Goal: Find contact information: Find contact information

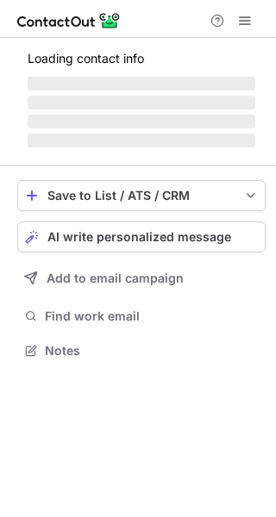
scroll to position [9, 9]
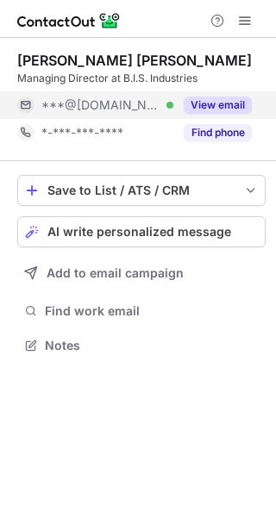
click at [232, 106] on button "View email" at bounding box center [217, 104] width 68 height 17
